Goal: Transaction & Acquisition: Book appointment/travel/reservation

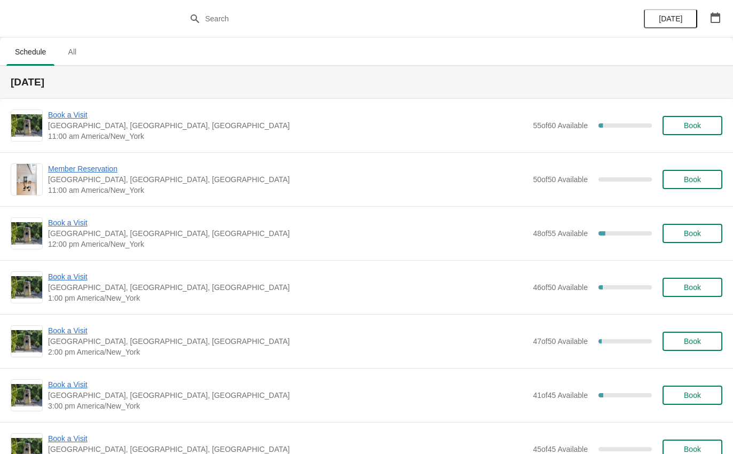
click at [67, 119] on span "Book a Visit" at bounding box center [287, 114] width 479 height 11
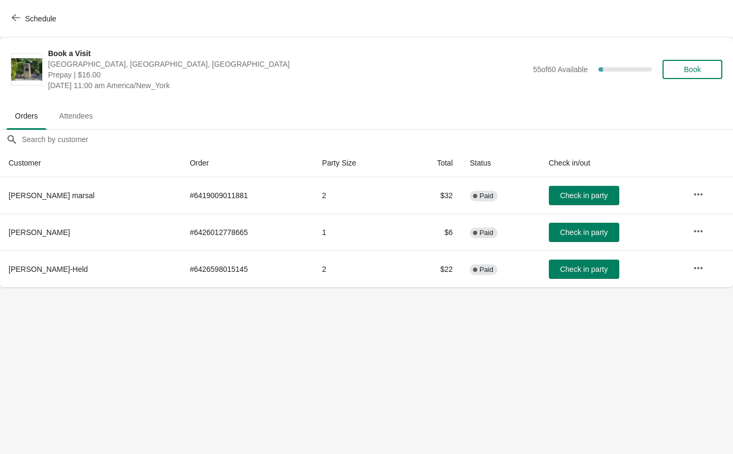
click at [596, 228] on span "Check in party" at bounding box center [584, 232] width 48 height 9
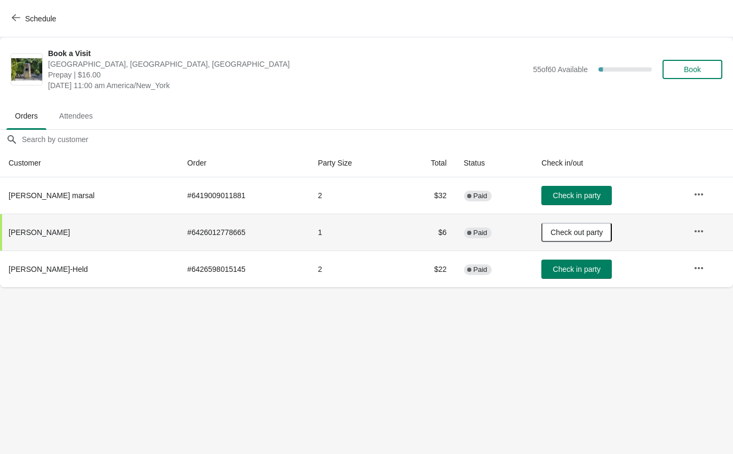
click at [580, 266] on span "Check in party" at bounding box center [577, 269] width 48 height 9
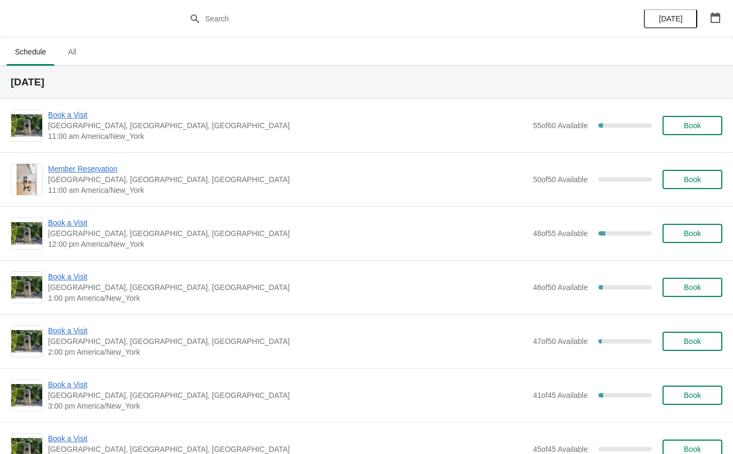
click at [69, 117] on span "Book a Visit" at bounding box center [287, 114] width 479 height 11
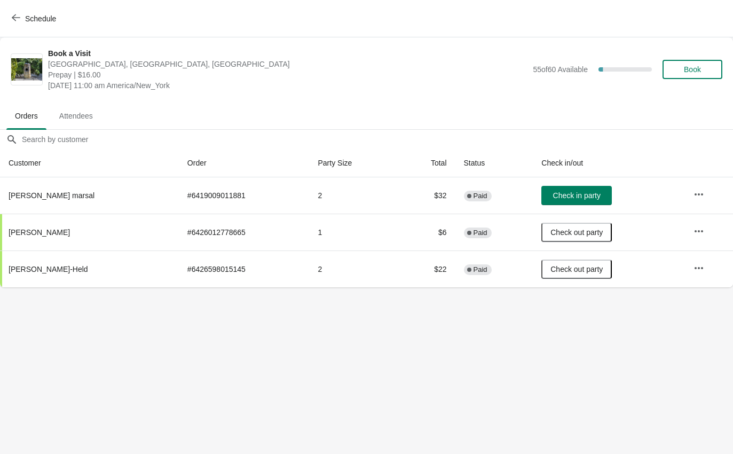
click at [33, 14] on span "Schedule" at bounding box center [40, 18] width 31 height 9
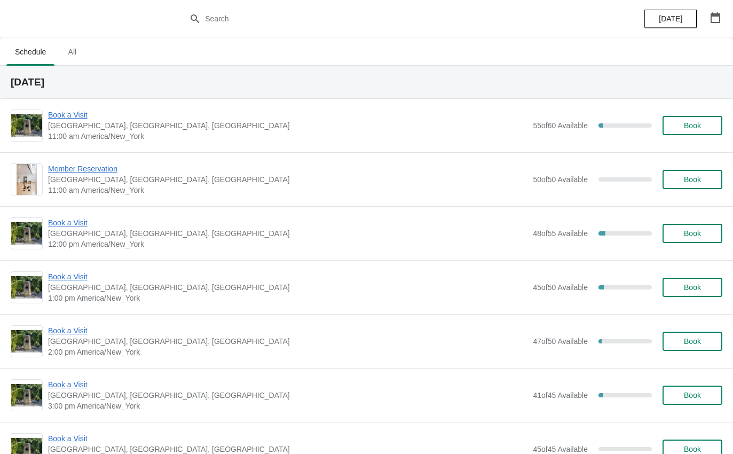
click at [73, 217] on span "Book a Visit" at bounding box center [287, 222] width 479 height 11
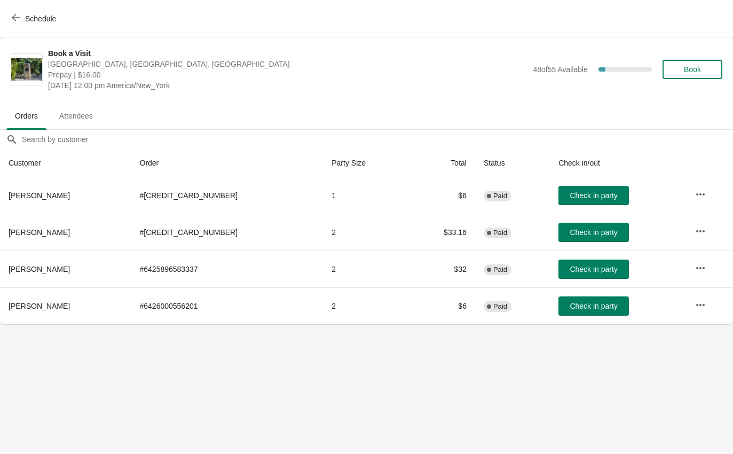
click at [570, 270] on span "Check in party" at bounding box center [594, 269] width 48 height 9
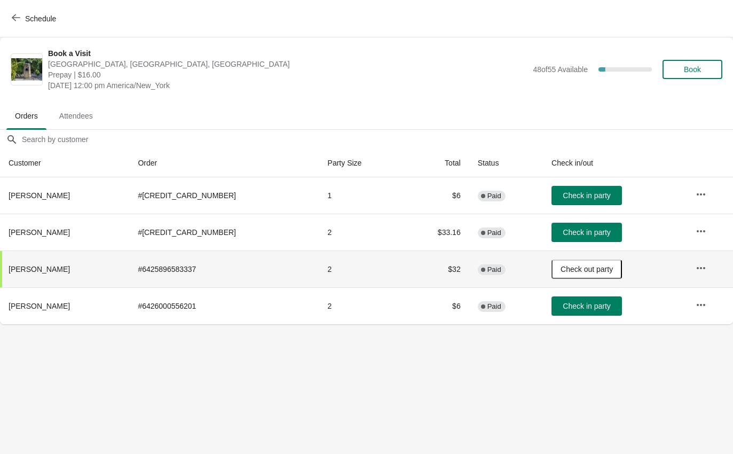
click at [31, 16] on span "Schedule" at bounding box center [40, 18] width 31 height 9
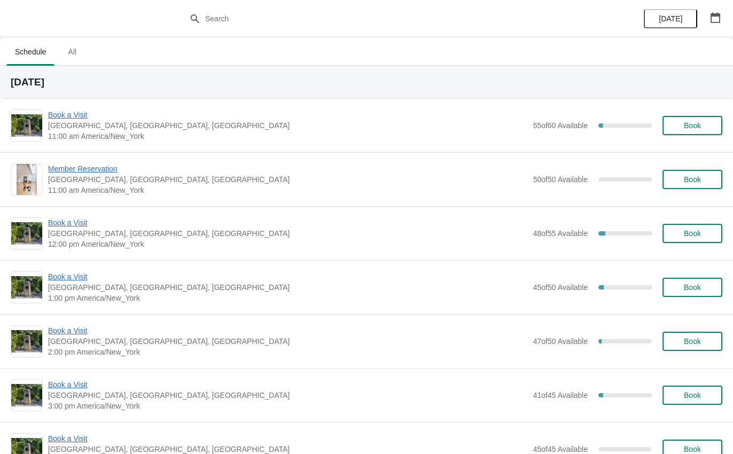
click at [101, 173] on span "Member Reservation" at bounding box center [287, 168] width 479 height 11
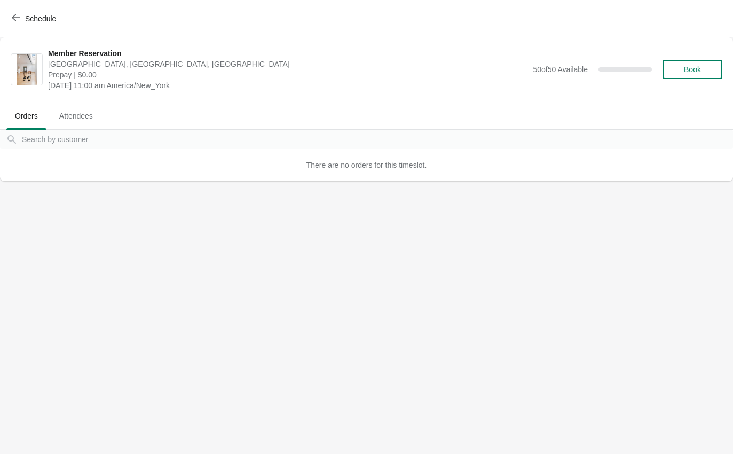
click at [59, 27] on button "Schedule" at bounding box center [34, 18] width 59 height 19
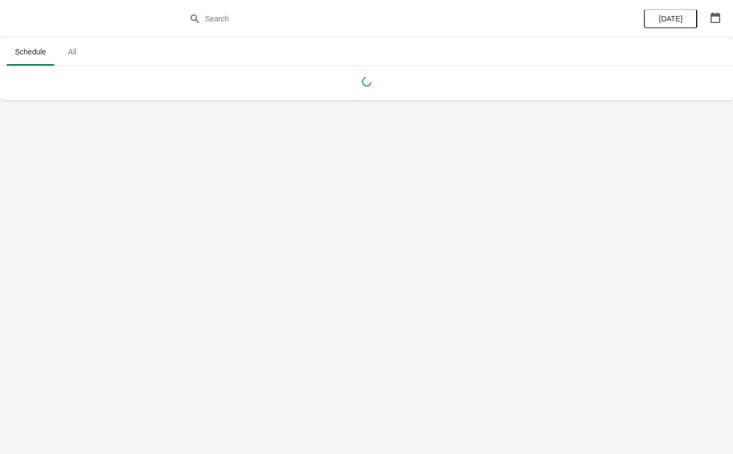
click at [46, 27] on div at bounding box center [366, 18] width 733 height 37
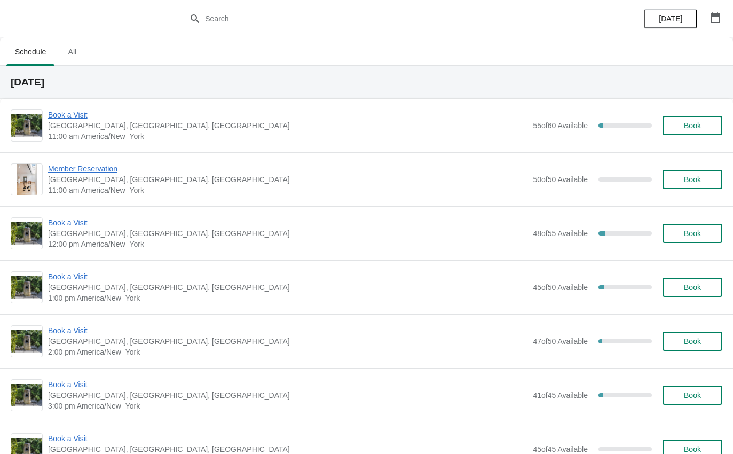
click at [93, 116] on span "Book a Visit" at bounding box center [287, 114] width 479 height 11
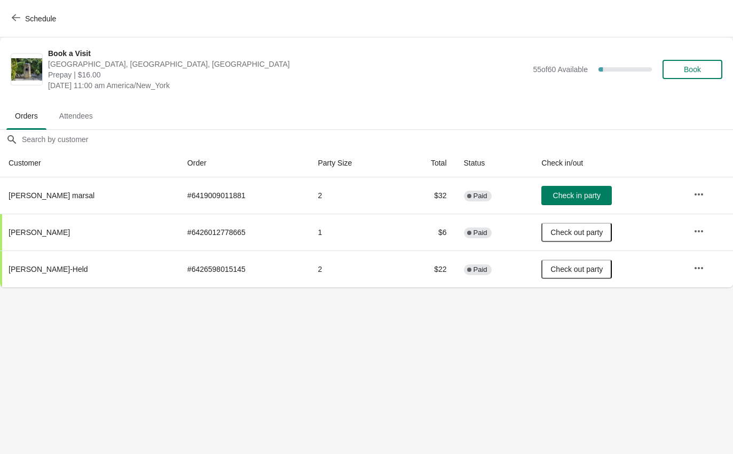
click at [593, 196] on span "Check in party" at bounding box center [577, 195] width 48 height 9
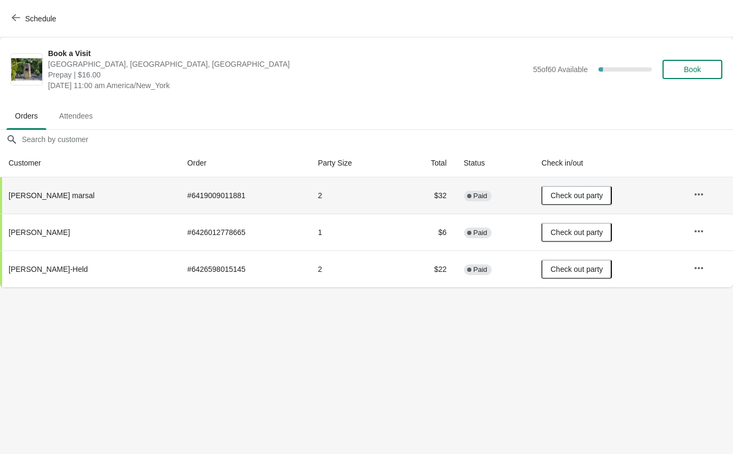
click at [46, 23] on span "Schedule" at bounding box center [40, 18] width 31 height 9
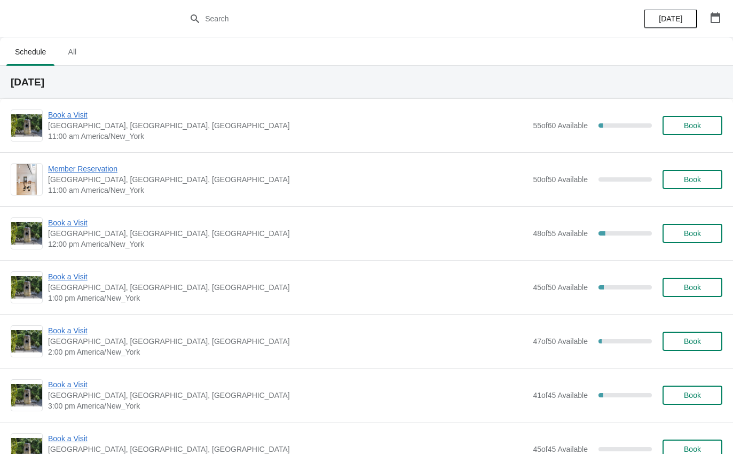
click at [76, 234] on span "[GEOGRAPHIC_DATA], [GEOGRAPHIC_DATA], [GEOGRAPHIC_DATA]" at bounding box center [287, 233] width 479 height 11
click at [82, 227] on span "Book a Visit" at bounding box center [287, 222] width 479 height 11
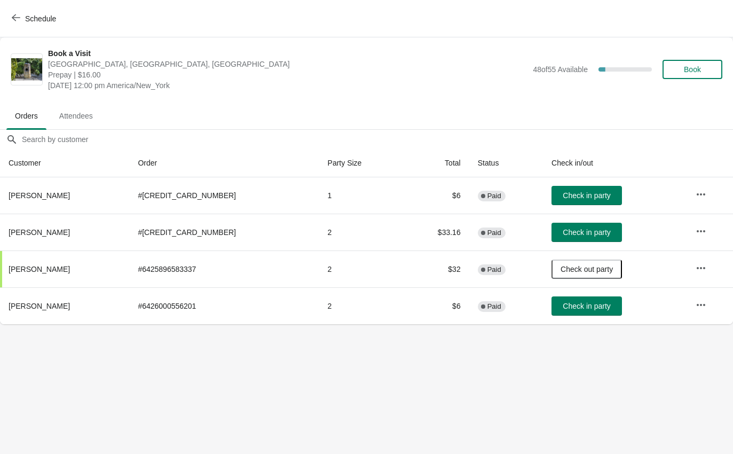
click at [37, 18] on span "Schedule" at bounding box center [40, 18] width 31 height 9
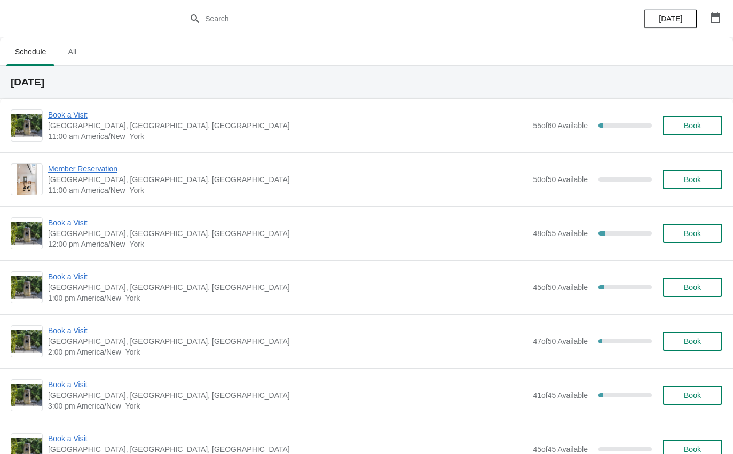
click at [83, 125] on span "[GEOGRAPHIC_DATA], [GEOGRAPHIC_DATA], [GEOGRAPHIC_DATA]" at bounding box center [287, 125] width 479 height 11
click at [68, 118] on span "Book a Visit" at bounding box center [287, 114] width 479 height 11
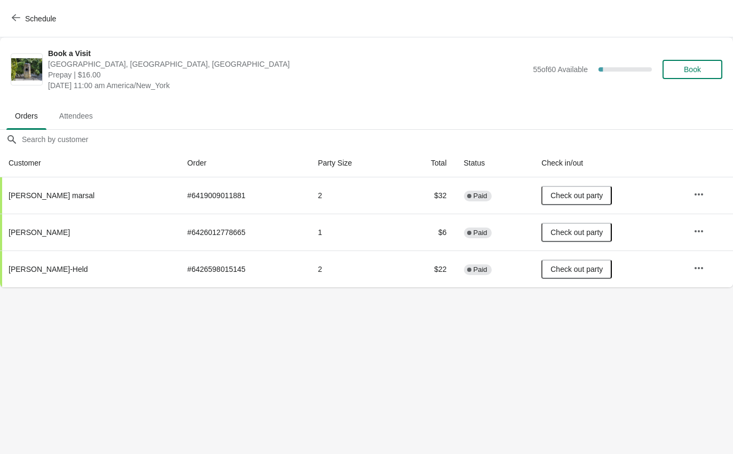
click at [29, 25] on button "Schedule" at bounding box center [34, 18] width 59 height 19
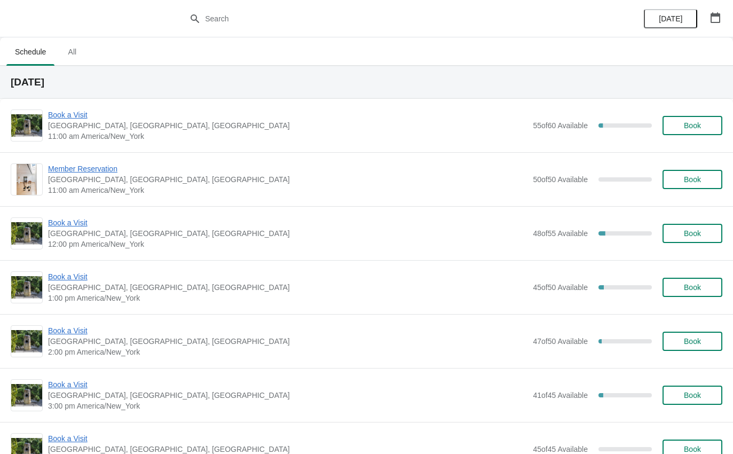
click at [70, 227] on span "Book a Visit" at bounding box center [287, 222] width 479 height 11
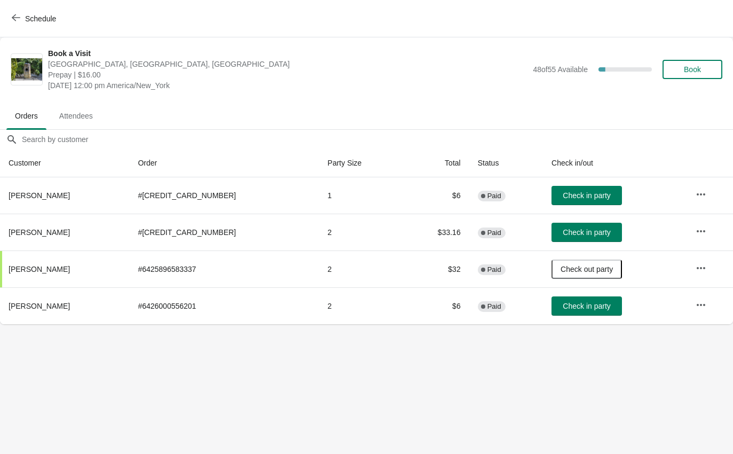
click at [570, 300] on button "Check in party" at bounding box center [587, 305] width 70 height 19
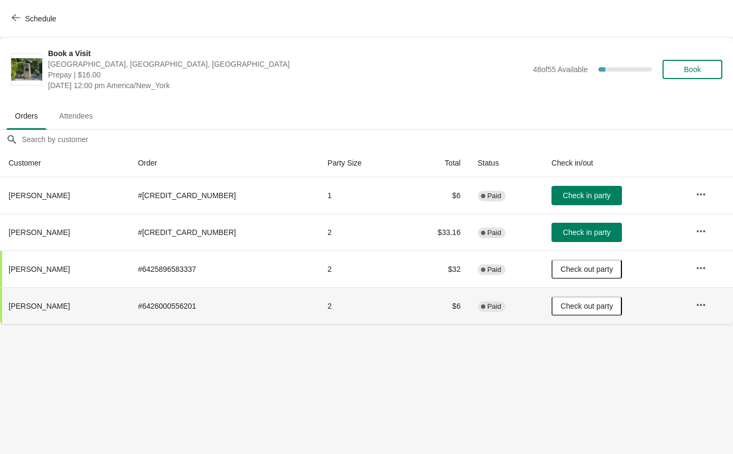
click at [20, 14] on span "Schedule" at bounding box center [35, 18] width 42 height 10
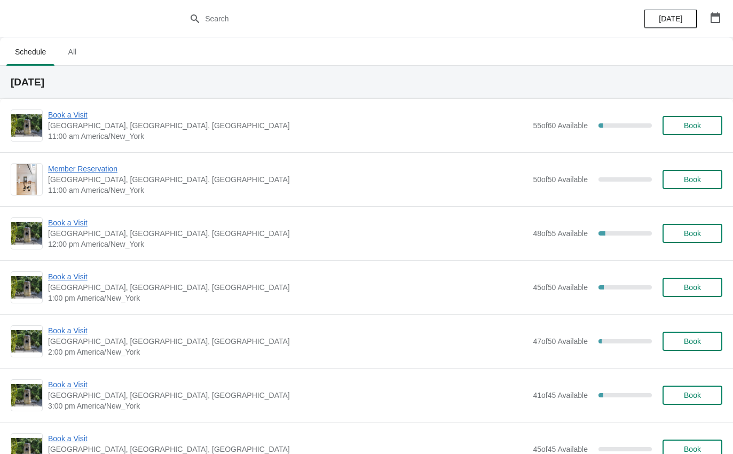
click at [70, 281] on span "Book a Visit" at bounding box center [287, 276] width 479 height 11
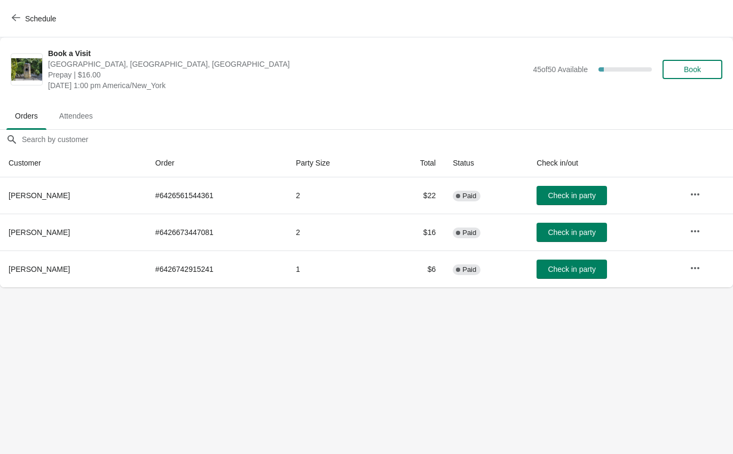
click at [35, 18] on span "Schedule" at bounding box center [40, 18] width 31 height 9
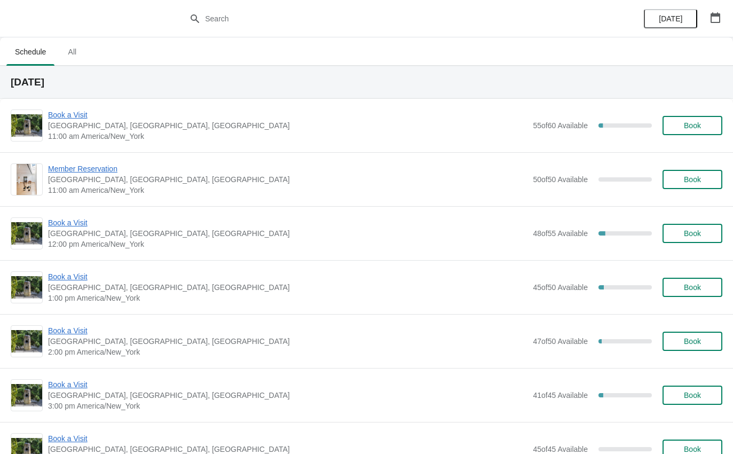
click at [88, 219] on span "Book a Visit" at bounding box center [287, 222] width 479 height 11
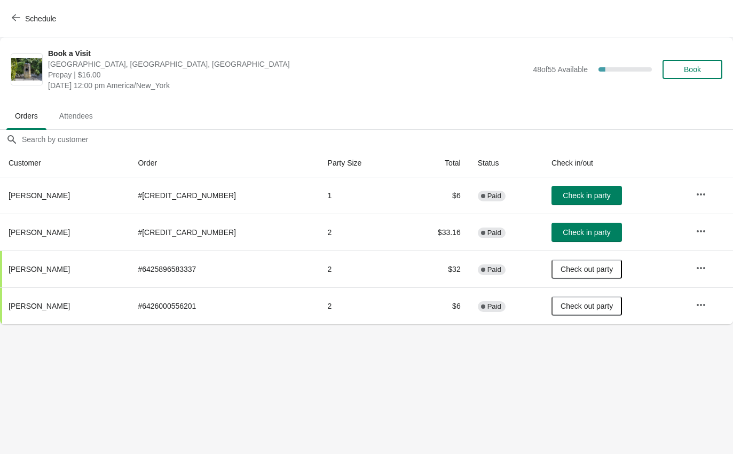
click at [26, 28] on button "Schedule" at bounding box center [34, 18] width 59 height 19
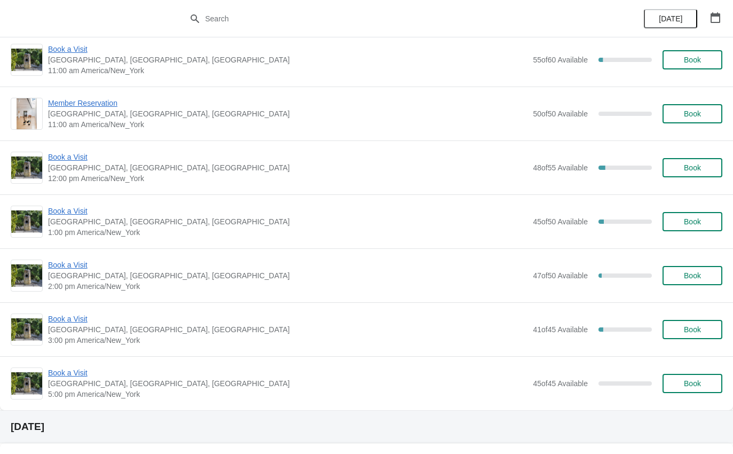
scroll to position [66, 0]
click at [75, 269] on span "Book a Visit" at bounding box center [287, 264] width 479 height 11
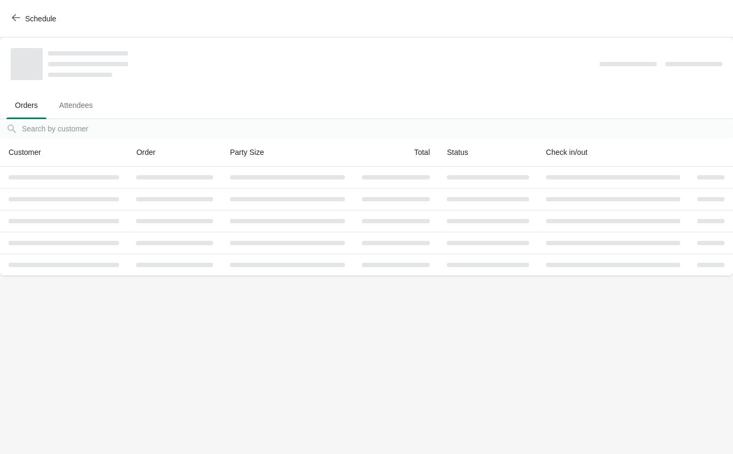
scroll to position [0, 0]
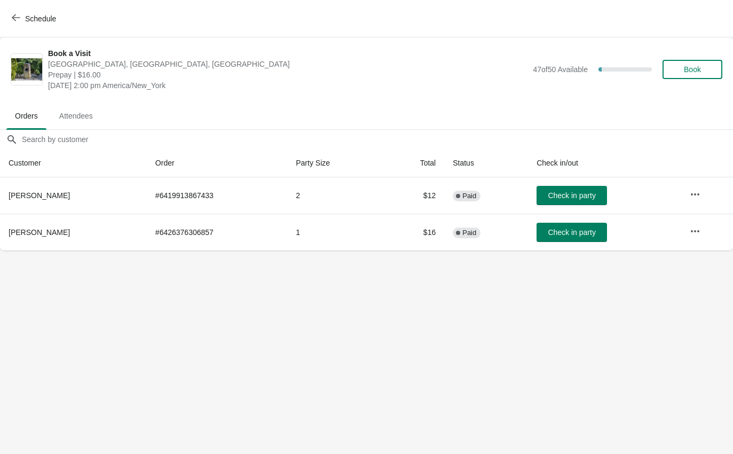
click at [29, 23] on span "Schedule" at bounding box center [40, 18] width 31 height 9
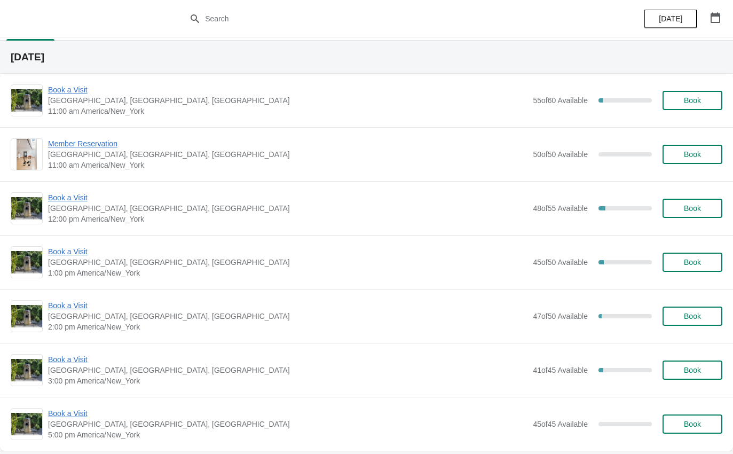
scroll to position [24, 0]
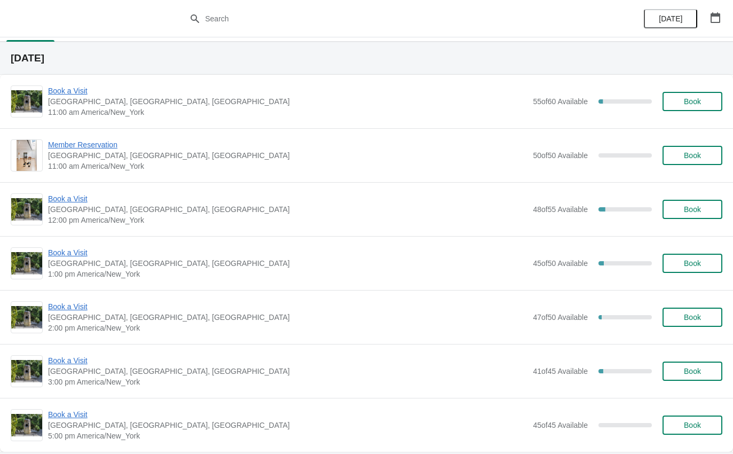
click at [75, 361] on span "Book a Visit" at bounding box center [287, 360] width 479 height 11
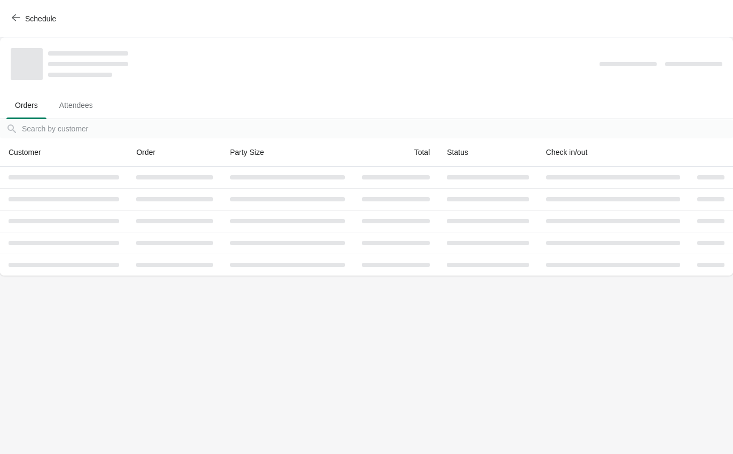
scroll to position [0, 0]
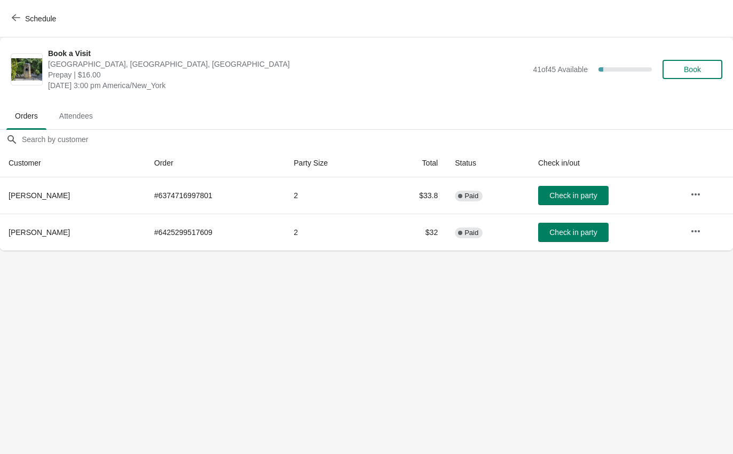
click at [40, 20] on span "Schedule" at bounding box center [40, 18] width 31 height 9
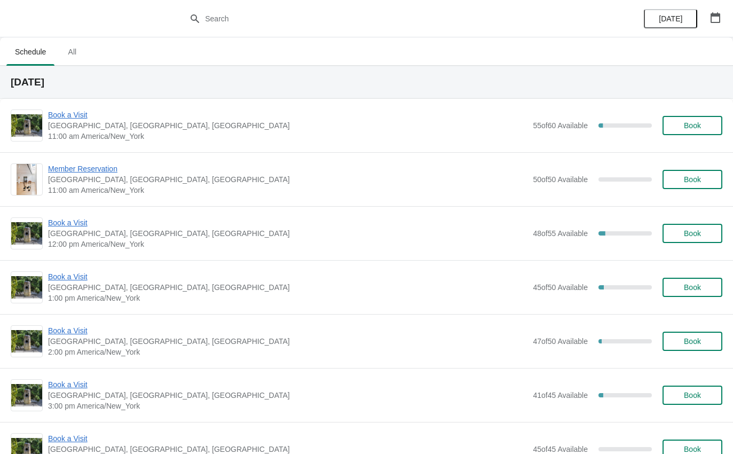
click at [68, 217] on span "Book a Visit" at bounding box center [287, 222] width 479 height 11
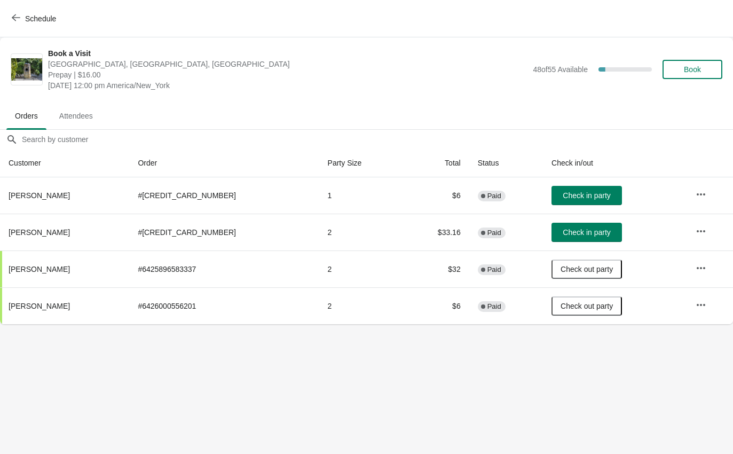
click at [570, 198] on span "Check in party" at bounding box center [587, 195] width 48 height 9
